Goal: Find specific page/section: Find specific page/section

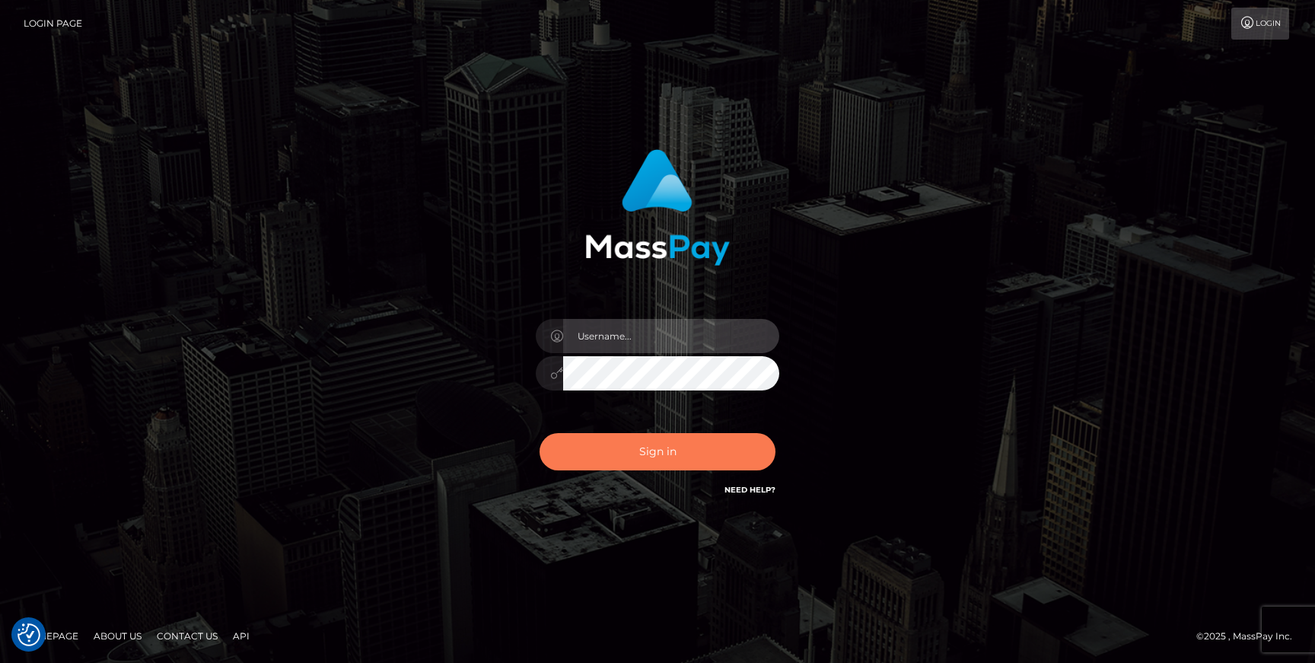
type input "Jonhill.barry"
click at [643, 453] on button "Sign in" at bounding box center [658, 451] width 236 height 37
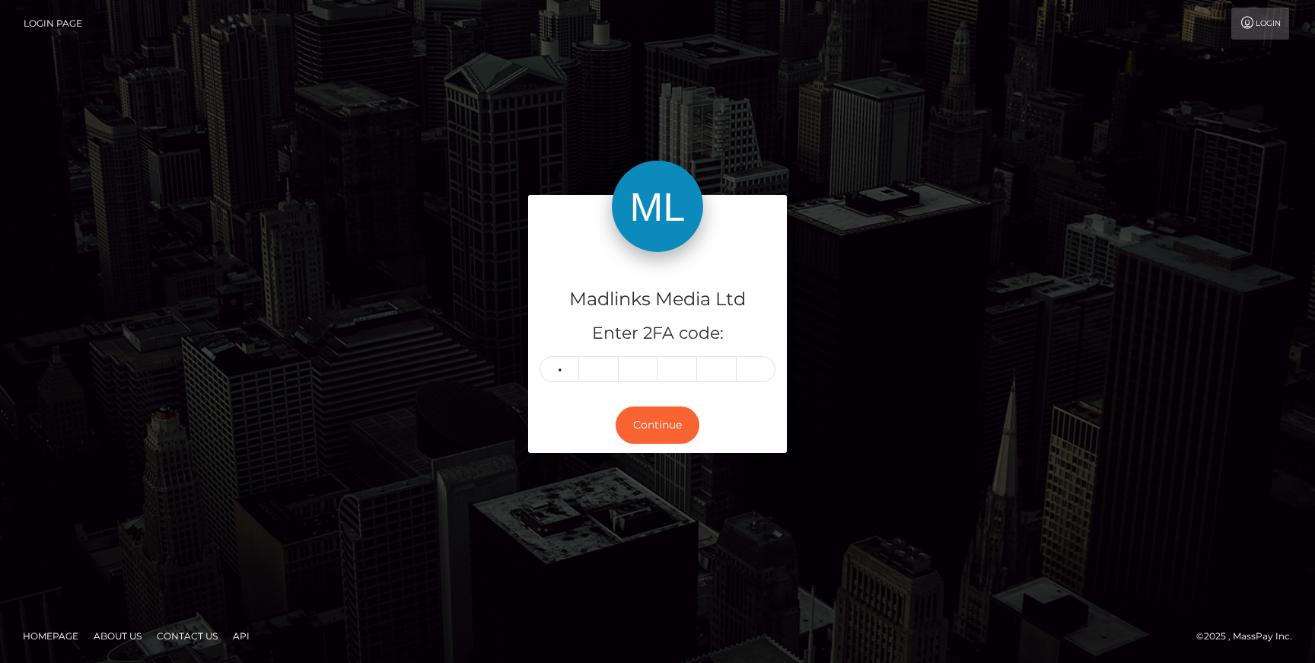
type input "6"
type input "1"
type input "5"
type input "7"
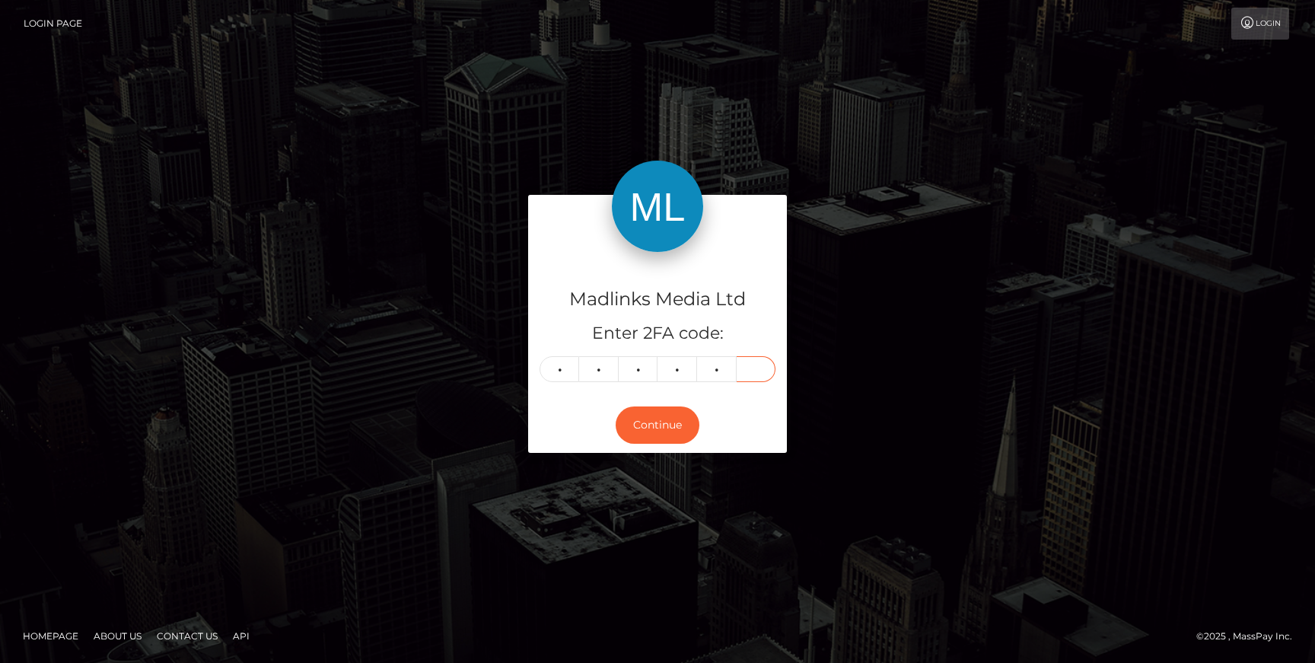
type input "2"
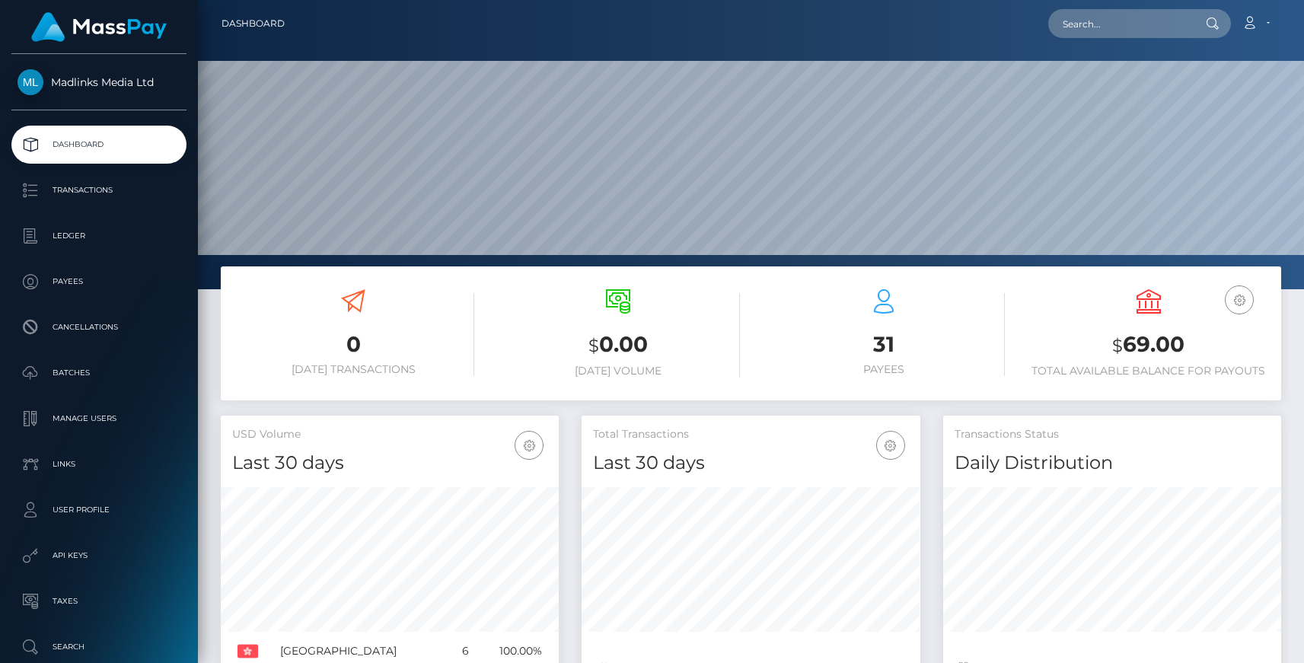
scroll to position [269, 338]
click at [70, 196] on p "Transactions" at bounding box center [99, 190] width 163 height 23
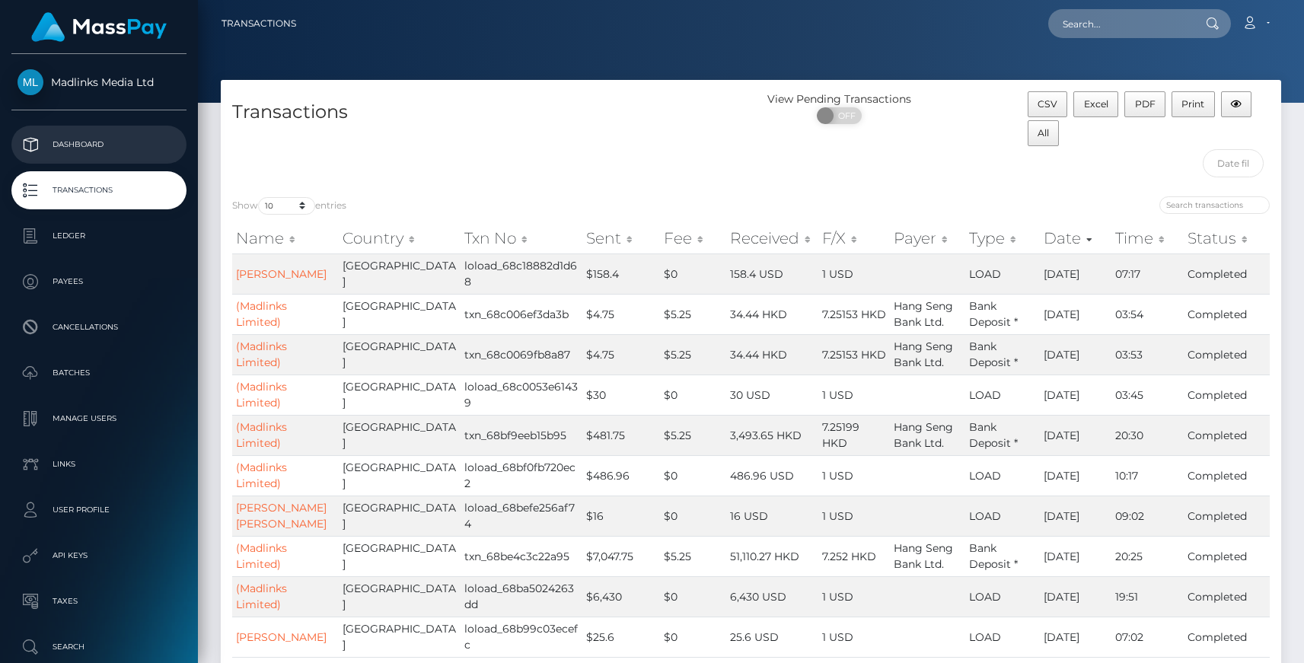
click at [81, 153] on p "Dashboard" at bounding box center [99, 144] width 163 height 23
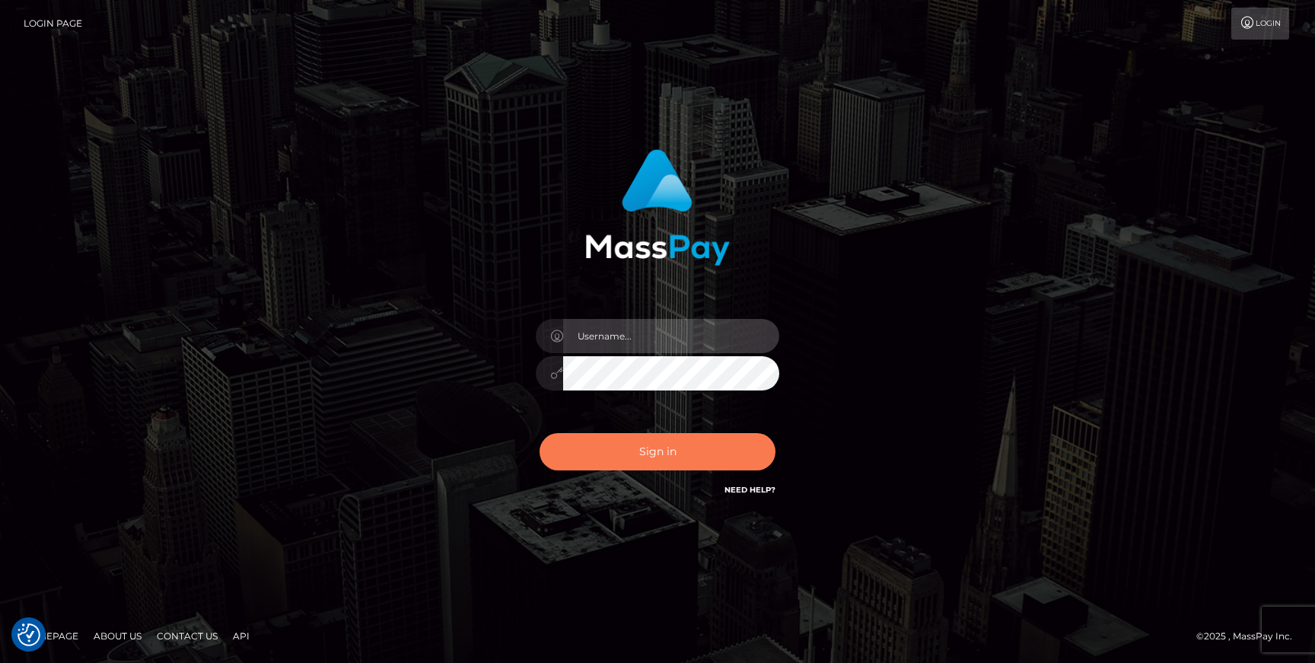
type input "Jonhill.barry"
click at [645, 463] on button "Sign in" at bounding box center [658, 451] width 236 height 37
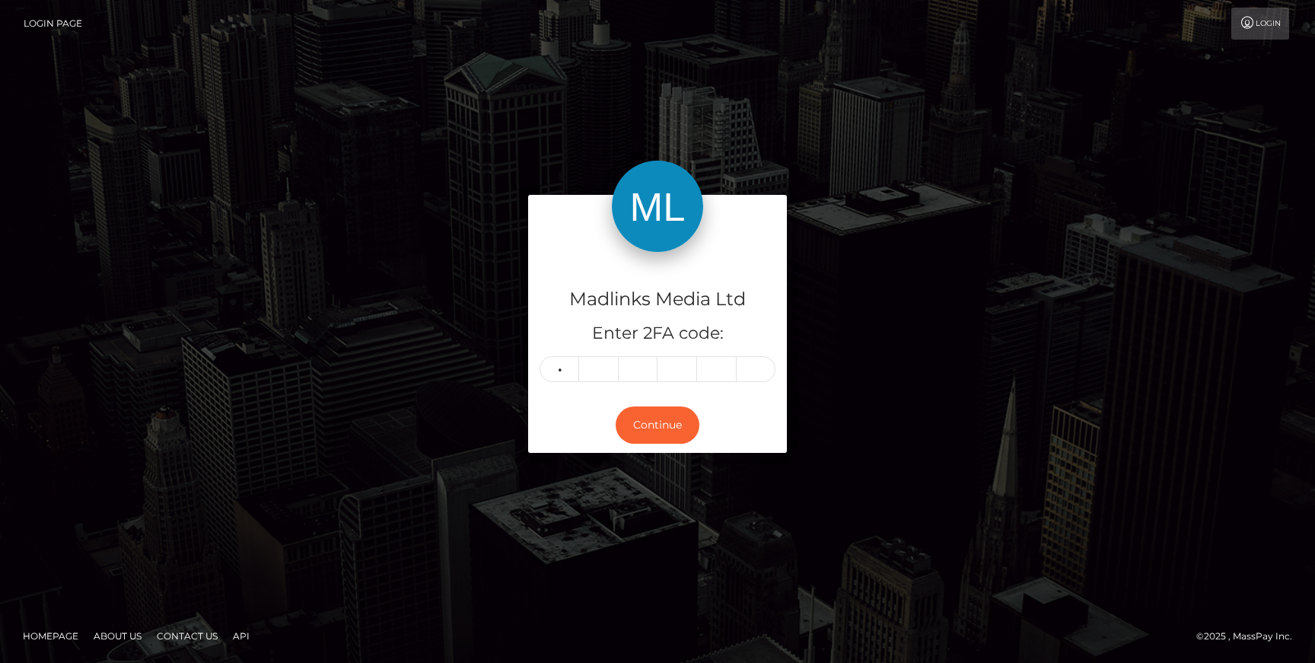
type input "7"
type input "6"
type input "8"
type input "5"
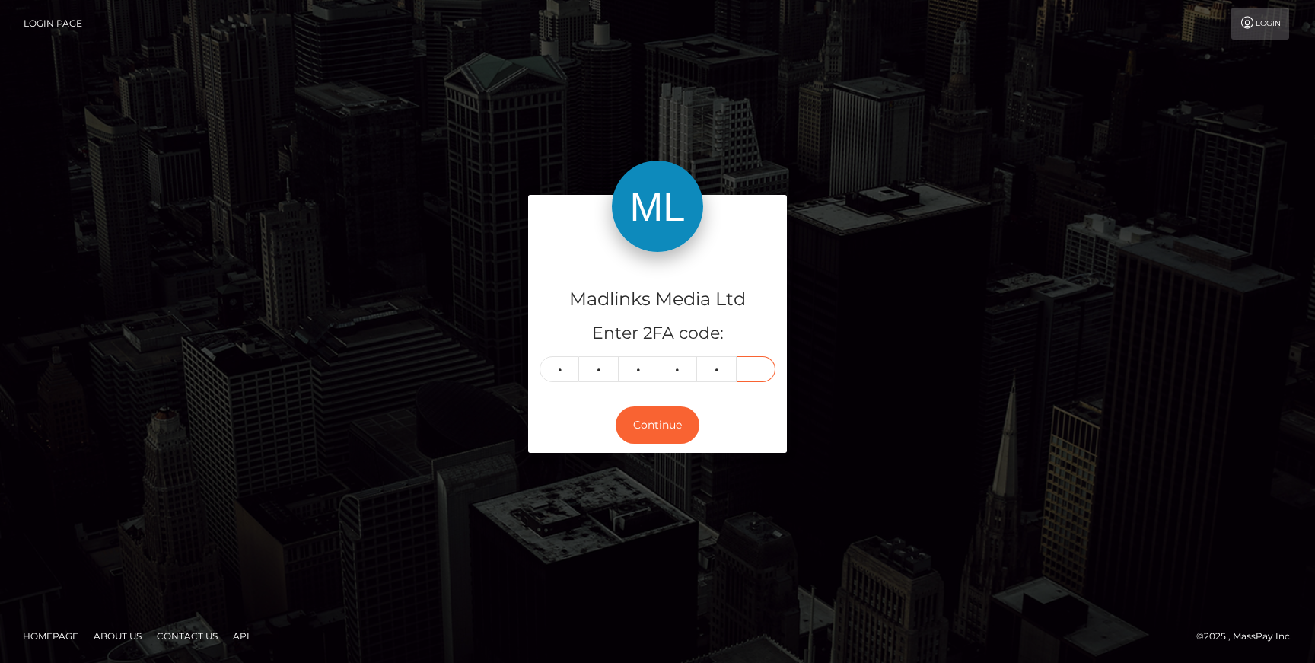
type input "4"
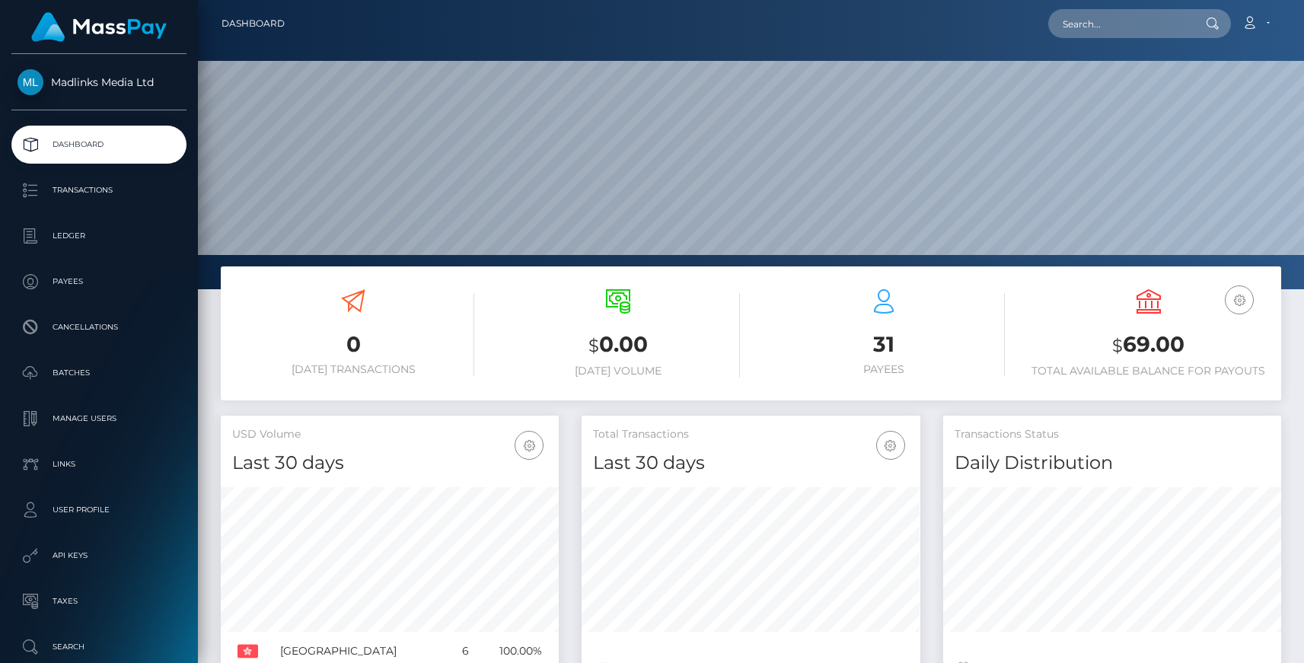
scroll to position [269, 338]
click at [98, 193] on p "Transactions" at bounding box center [99, 190] width 163 height 23
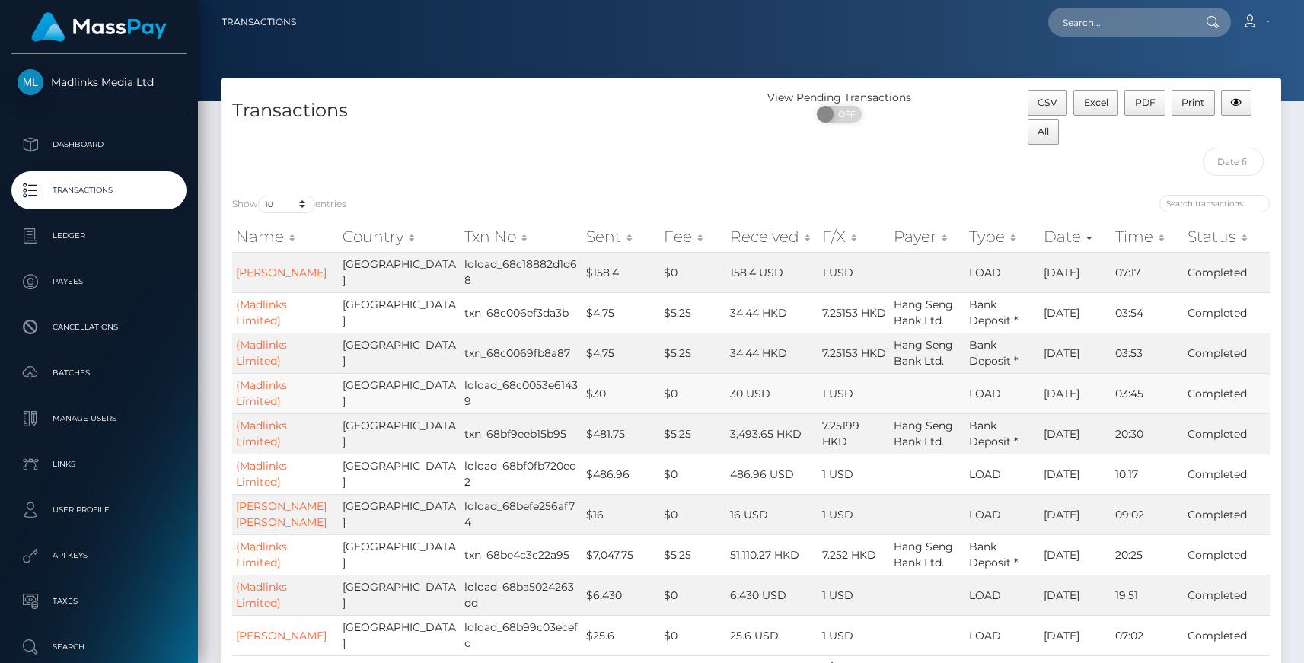
scroll to position [3, 0]
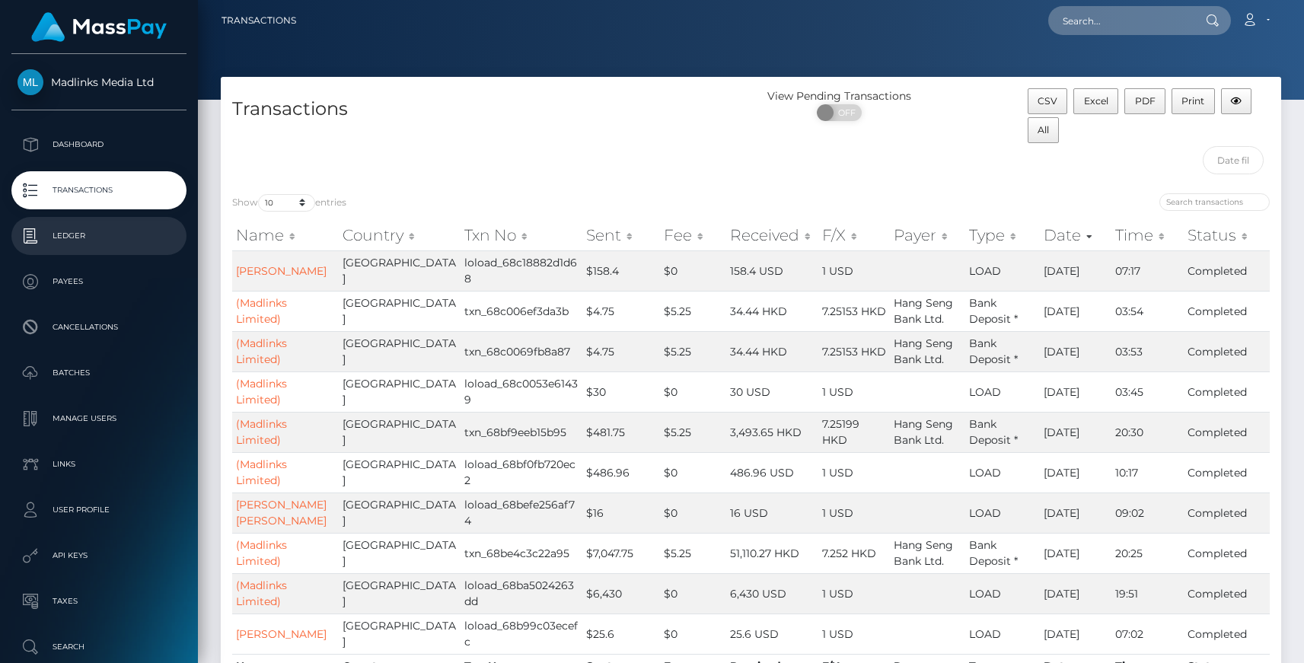
click at [81, 247] on p "Ledger" at bounding box center [99, 235] width 163 height 23
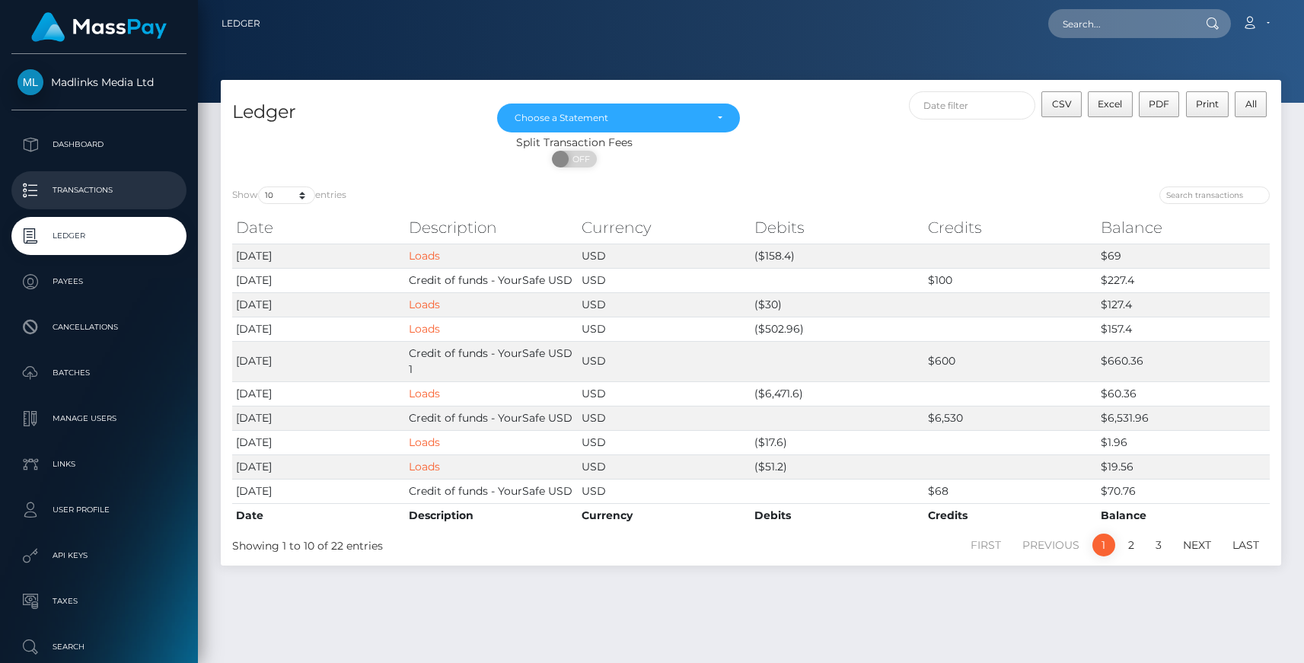
click at [100, 182] on p "Transactions" at bounding box center [99, 190] width 163 height 23
